Goal: Task Accomplishment & Management: Use online tool/utility

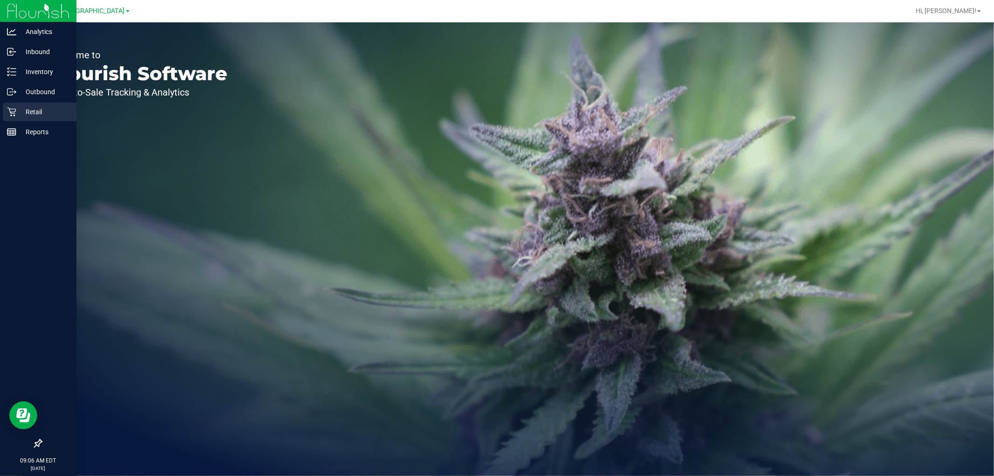
click at [27, 112] on p "Retail" at bounding box center [44, 111] width 56 height 11
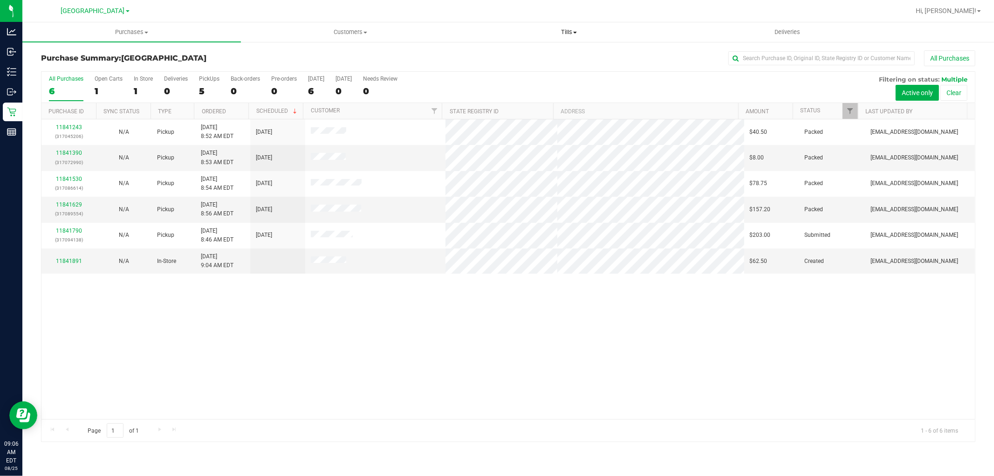
click at [567, 29] on span "Tills" at bounding box center [569, 32] width 218 height 8
click at [493, 52] on span "Manage tills" at bounding box center [490, 56] width 63 height 8
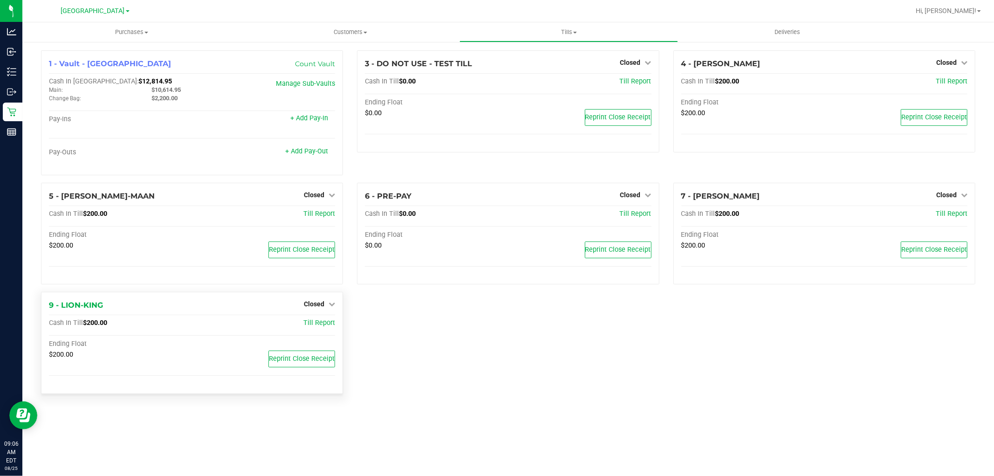
click at [315, 299] on div "9 - LION-KING Closed Open Till Cash In Till $200.00 Till Report Ending Float $2…" at bounding box center [192, 343] width 302 height 102
click at [315, 308] on span "Closed" at bounding box center [314, 303] width 21 height 7
click at [315, 326] on link "Open Till" at bounding box center [314, 323] width 25 height 7
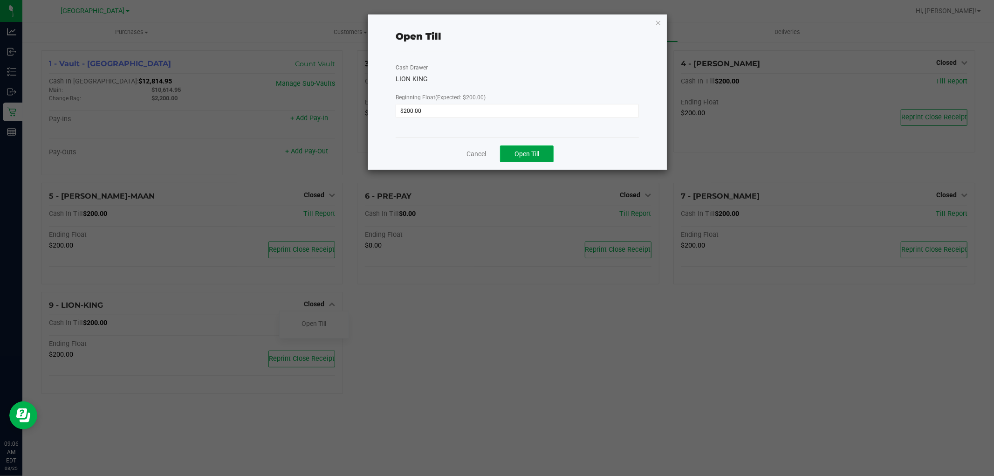
click at [511, 160] on button "Open Till" at bounding box center [527, 153] width 54 height 17
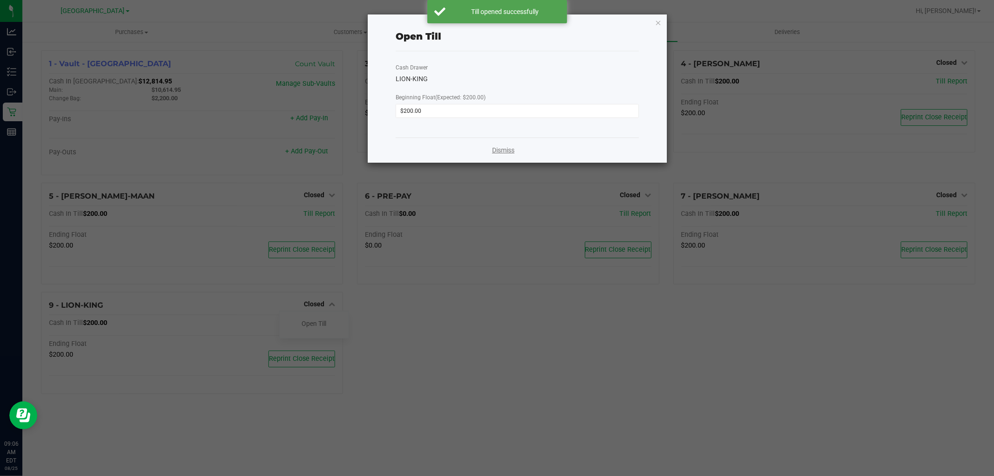
click at [496, 147] on link "Dismiss" at bounding box center [503, 150] width 22 height 10
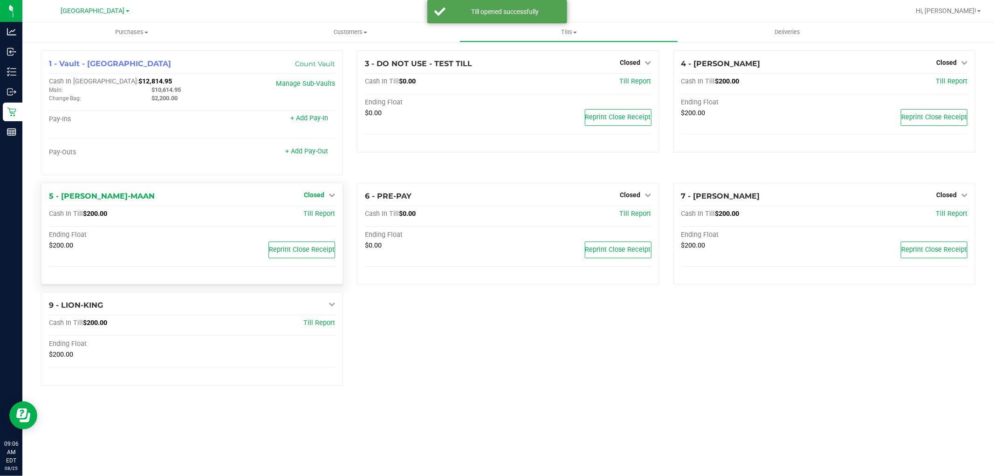
click at [319, 193] on span "Closed" at bounding box center [314, 194] width 21 height 7
click at [322, 218] on link "Open Till" at bounding box center [314, 213] width 25 height 7
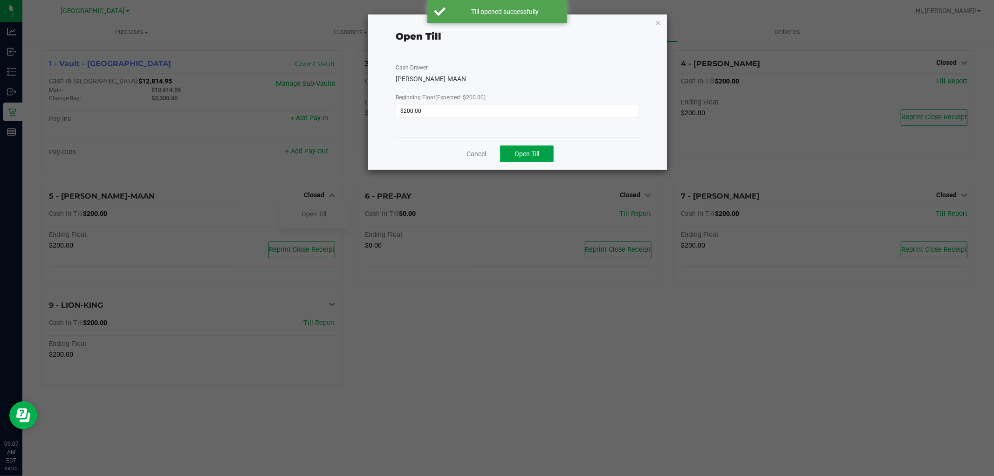
click at [515, 154] on span "Open Till" at bounding box center [526, 153] width 25 height 7
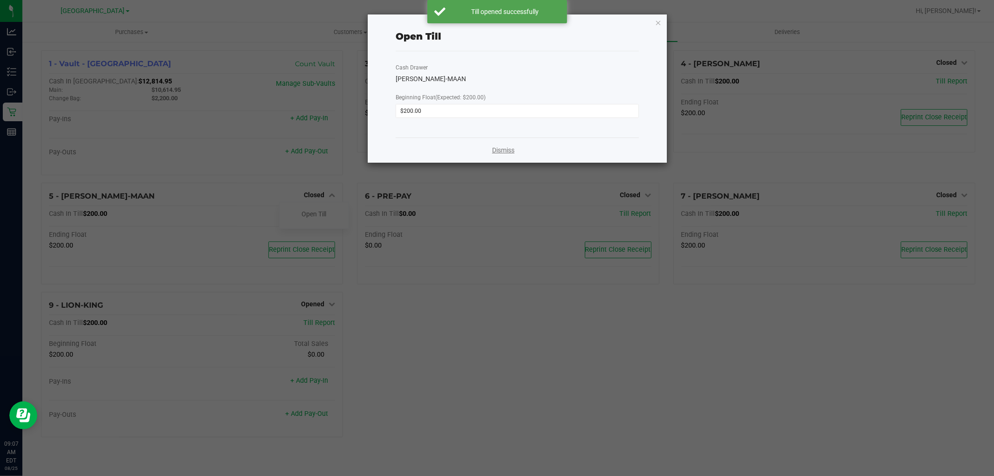
click at [497, 149] on link "Dismiss" at bounding box center [503, 150] width 22 height 10
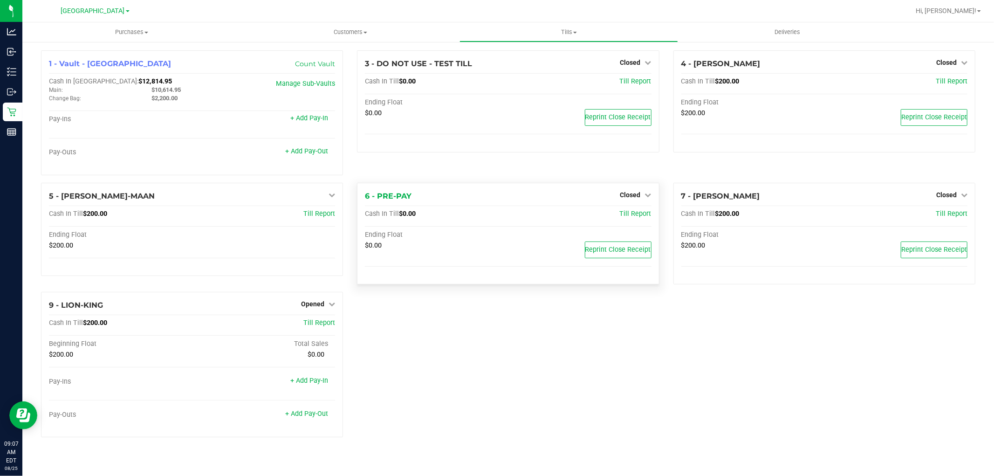
click at [620, 196] on div "6 - PRE-PAY Closed Open Till" at bounding box center [508, 196] width 286 height 11
click at [623, 196] on span "Closed" at bounding box center [630, 194] width 21 height 7
click at [626, 216] on link "Open Till" at bounding box center [630, 213] width 25 height 7
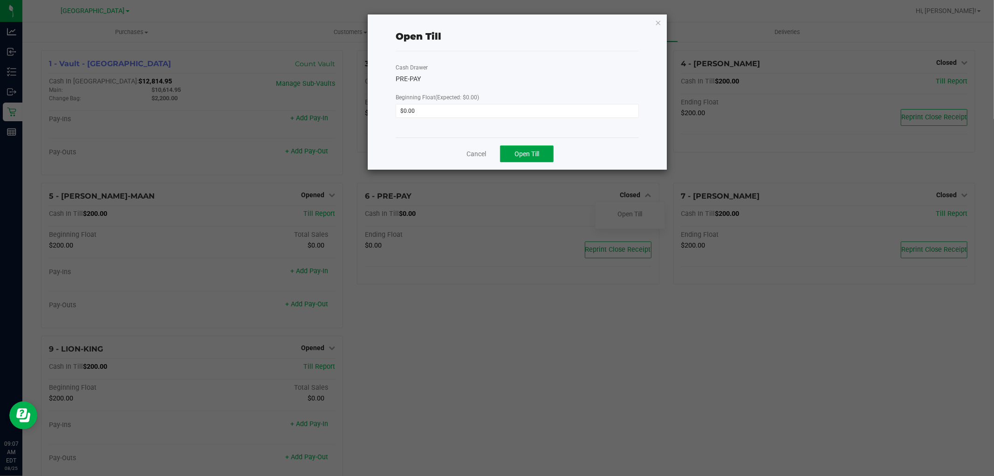
click at [540, 157] on button "Open Till" at bounding box center [527, 153] width 54 height 17
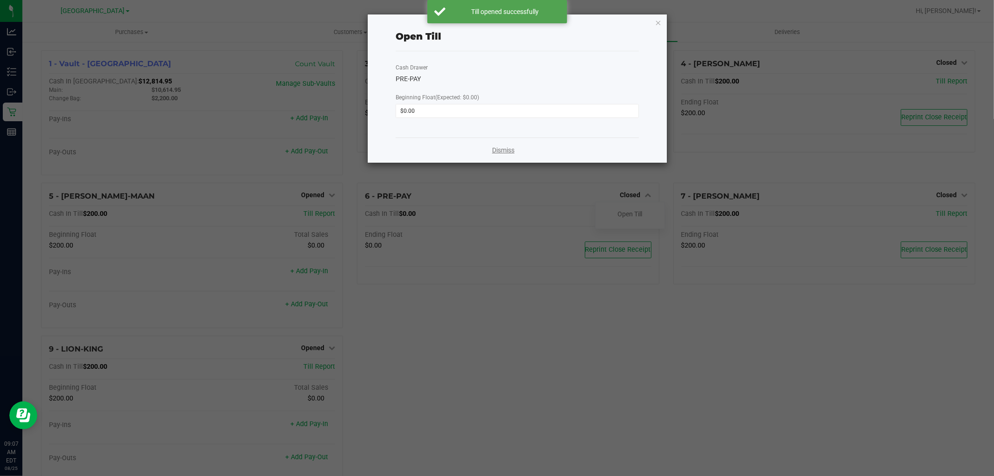
click at [503, 152] on link "Dismiss" at bounding box center [503, 150] width 22 height 10
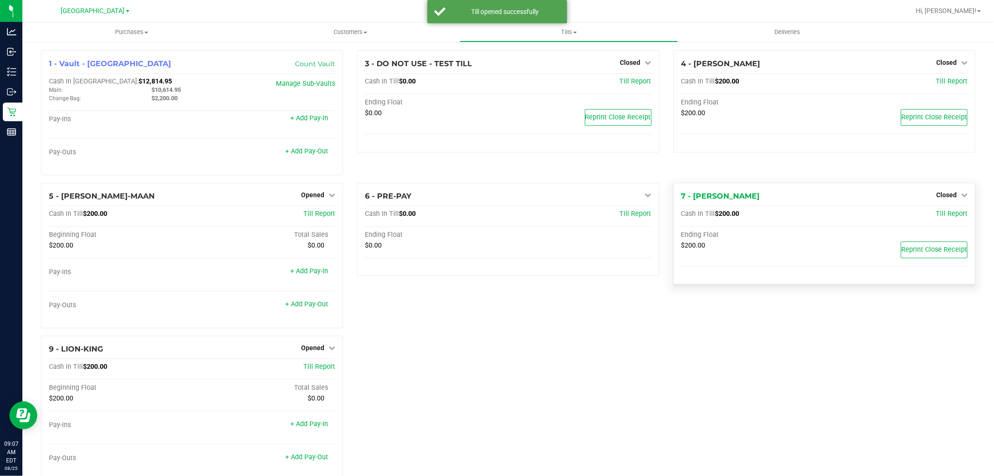
click at [939, 200] on div "Closed" at bounding box center [951, 194] width 31 height 11
click at [939, 199] on div "Closed" at bounding box center [951, 194] width 31 height 11
click at [939, 198] on span "Closed" at bounding box center [946, 194] width 21 height 7
click at [940, 211] on link "Open Till" at bounding box center [946, 213] width 25 height 7
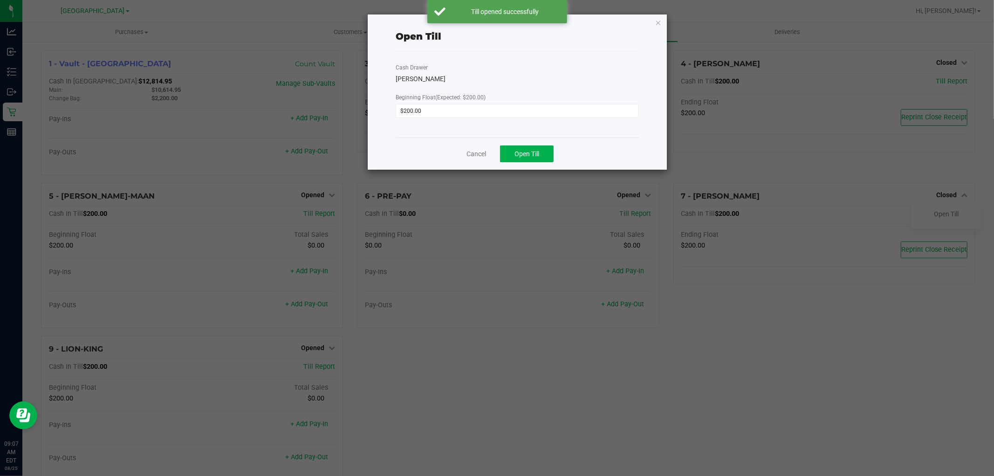
click at [562, 158] on div "Cancel Open Till" at bounding box center [517, 153] width 243 height 32
click at [557, 156] on div "Cancel Open Till" at bounding box center [517, 153] width 243 height 32
click at [544, 154] on button "Open Till" at bounding box center [527, 153] width 54 height 17
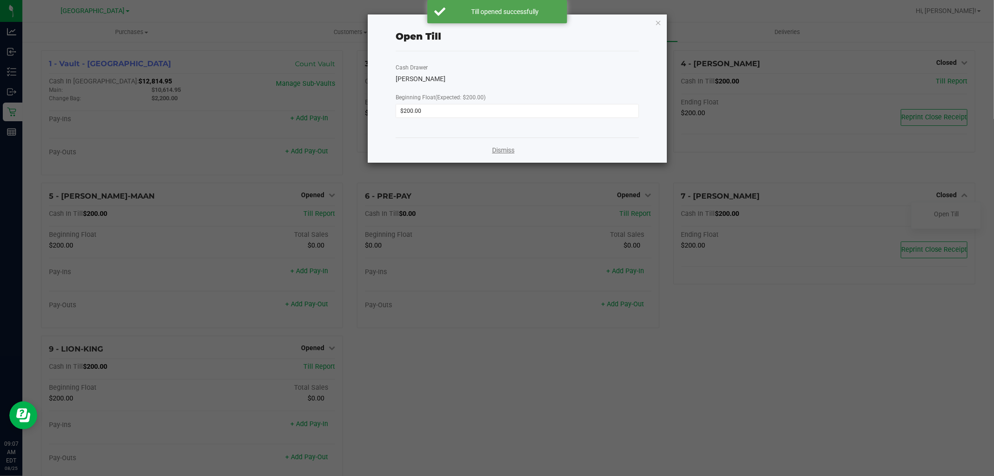
click at [497, 148] on link "Dismiss" at bounding box center [503, 150] width 22 height 10
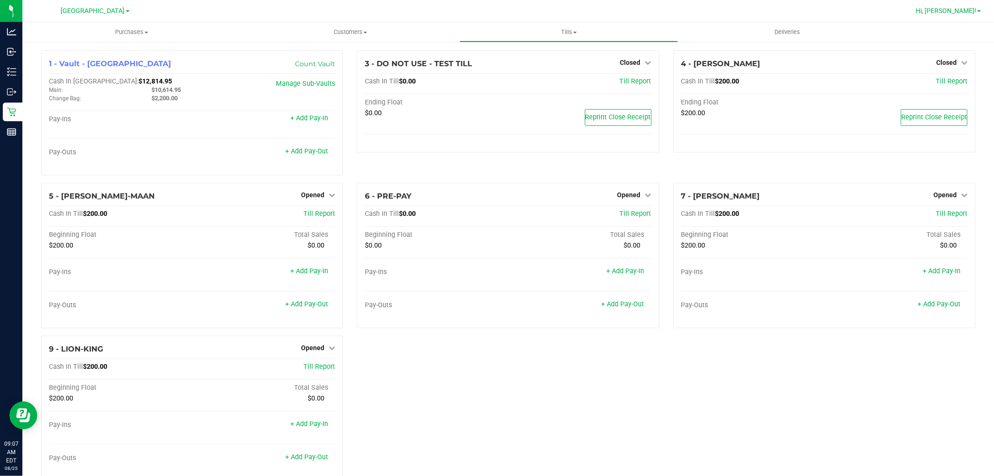
click at [959, 12] on span "Hi, [PERSON_NAME]!" at bounding box center [946, 10] width 61 height 7
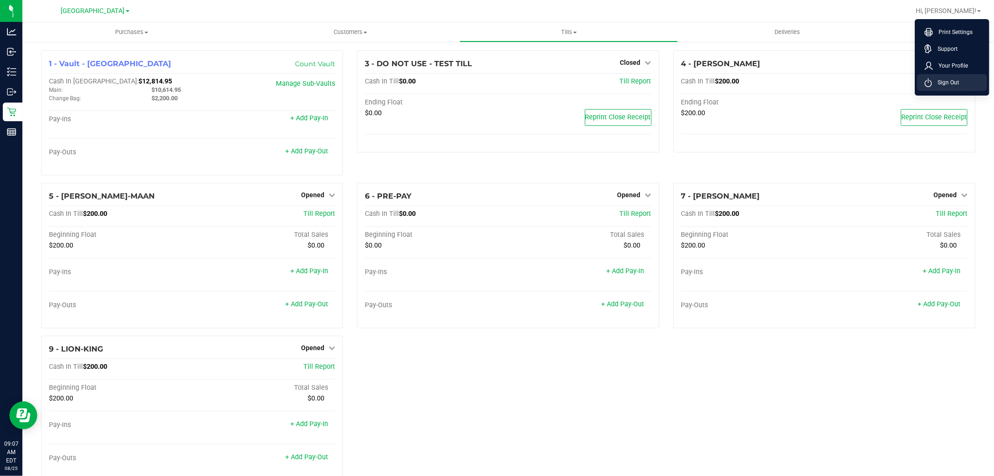
click at [957, 89] on li "Sign Out" at bounding box center [952, 82] width 70 height 17
